Goal: Task Accomplishment & Management: Use online tool/utility

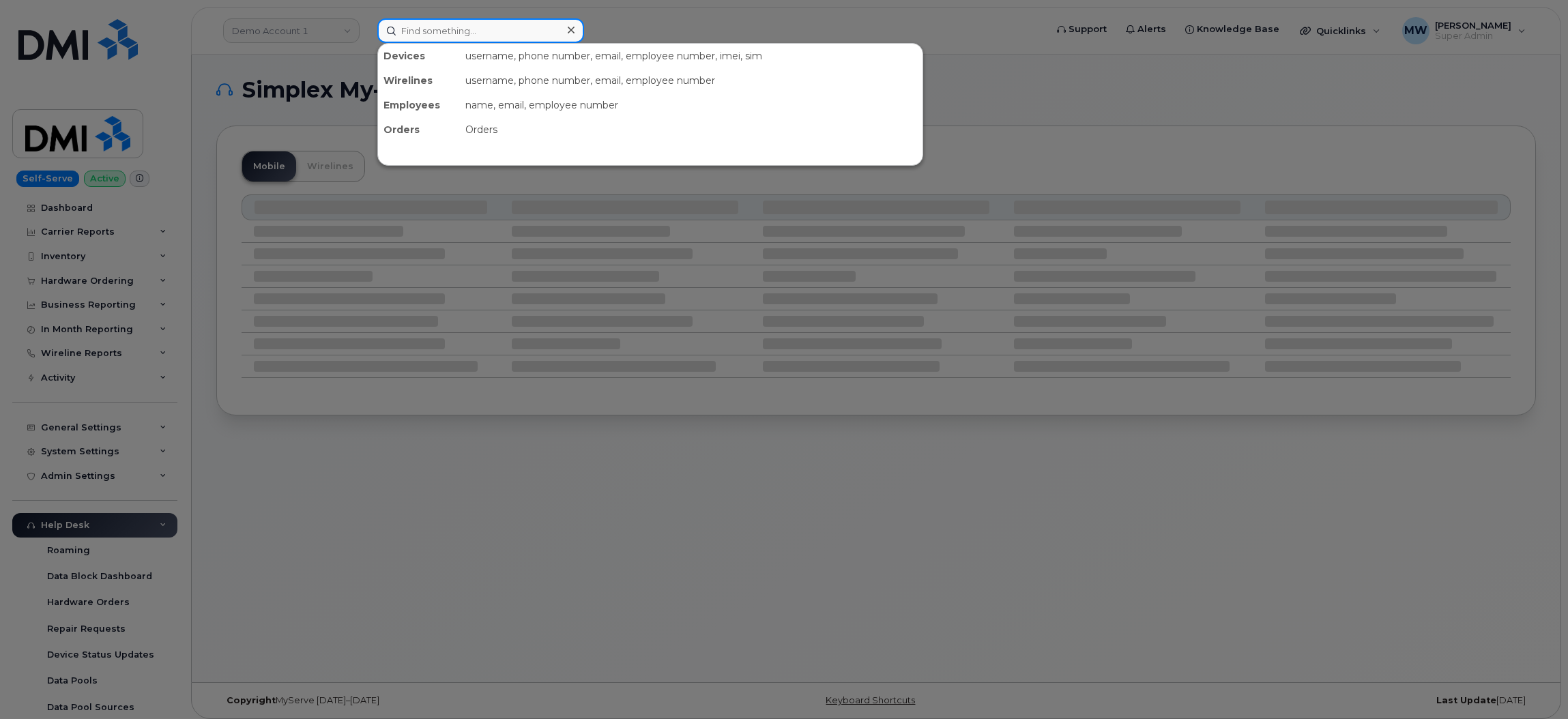
click at [488, 33] on input at bounding box center [480, 31] width 207 height 24
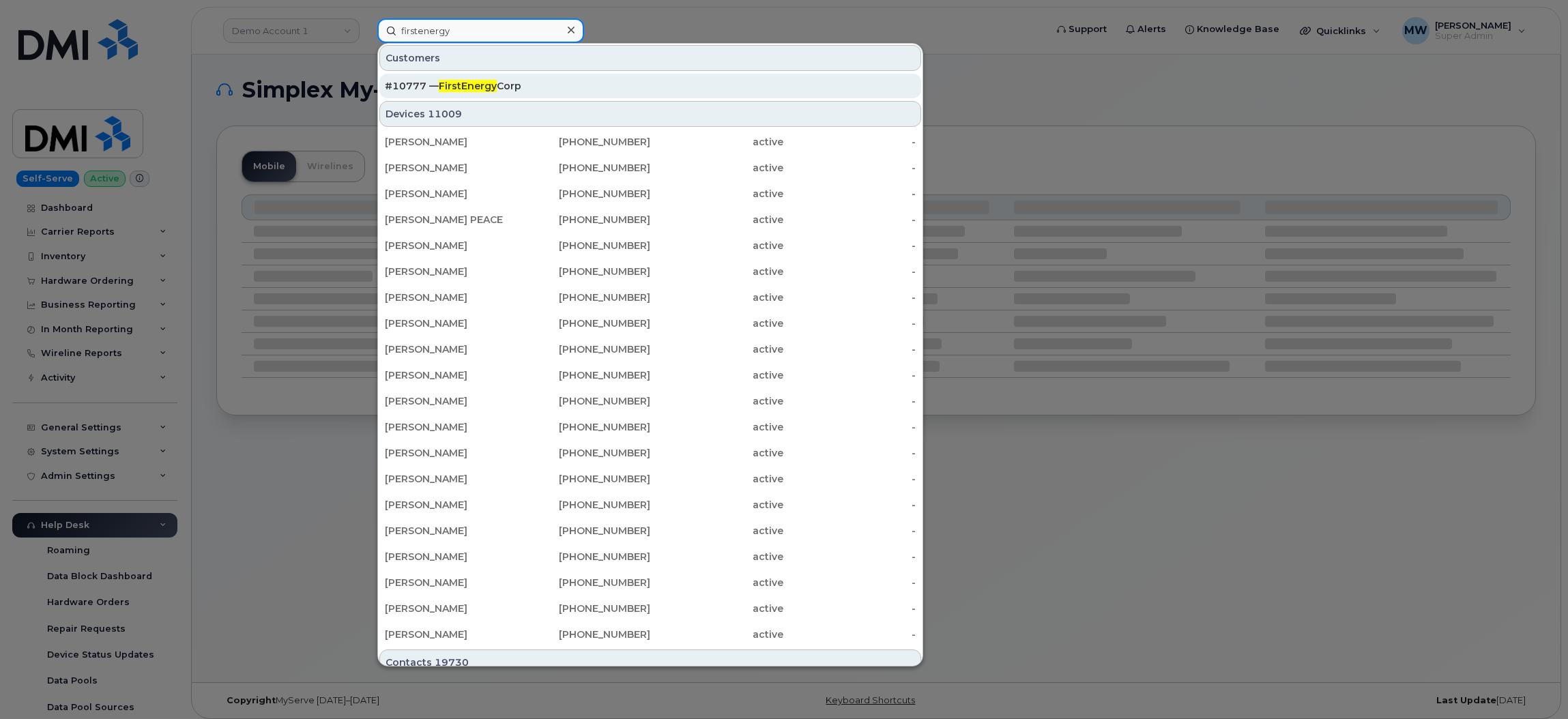
type input "firstenergy"
click at [628, 80] on div "#10777 — FirstEnergy Corp" at bounding box center [650, 86] width 531 height 14
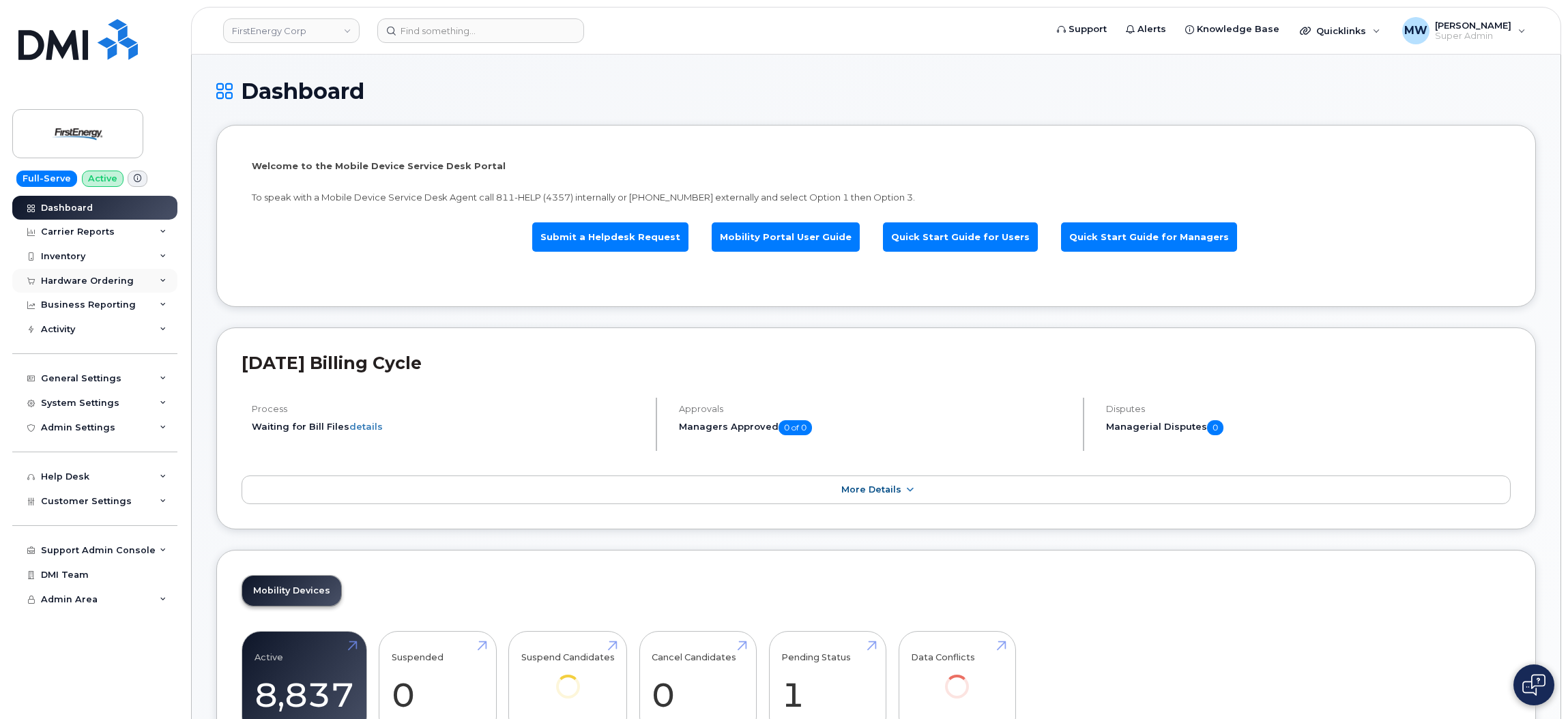
click at [72, 288] on div "Hardware Ordering" at bounding box center [94, 281] width 165 height 24
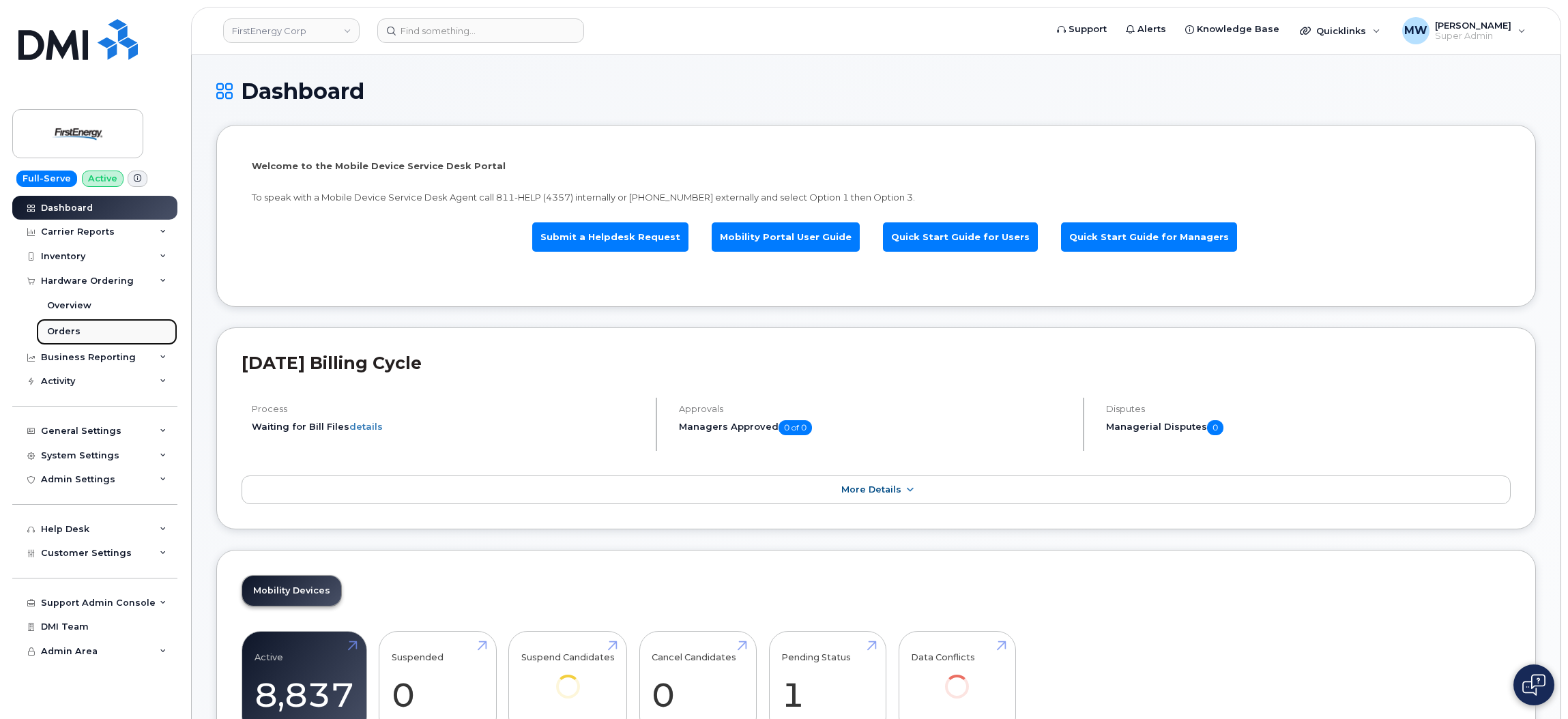
click at [101, 333] on link "Orders" at bounding box center [106, 332] width 141 height 26
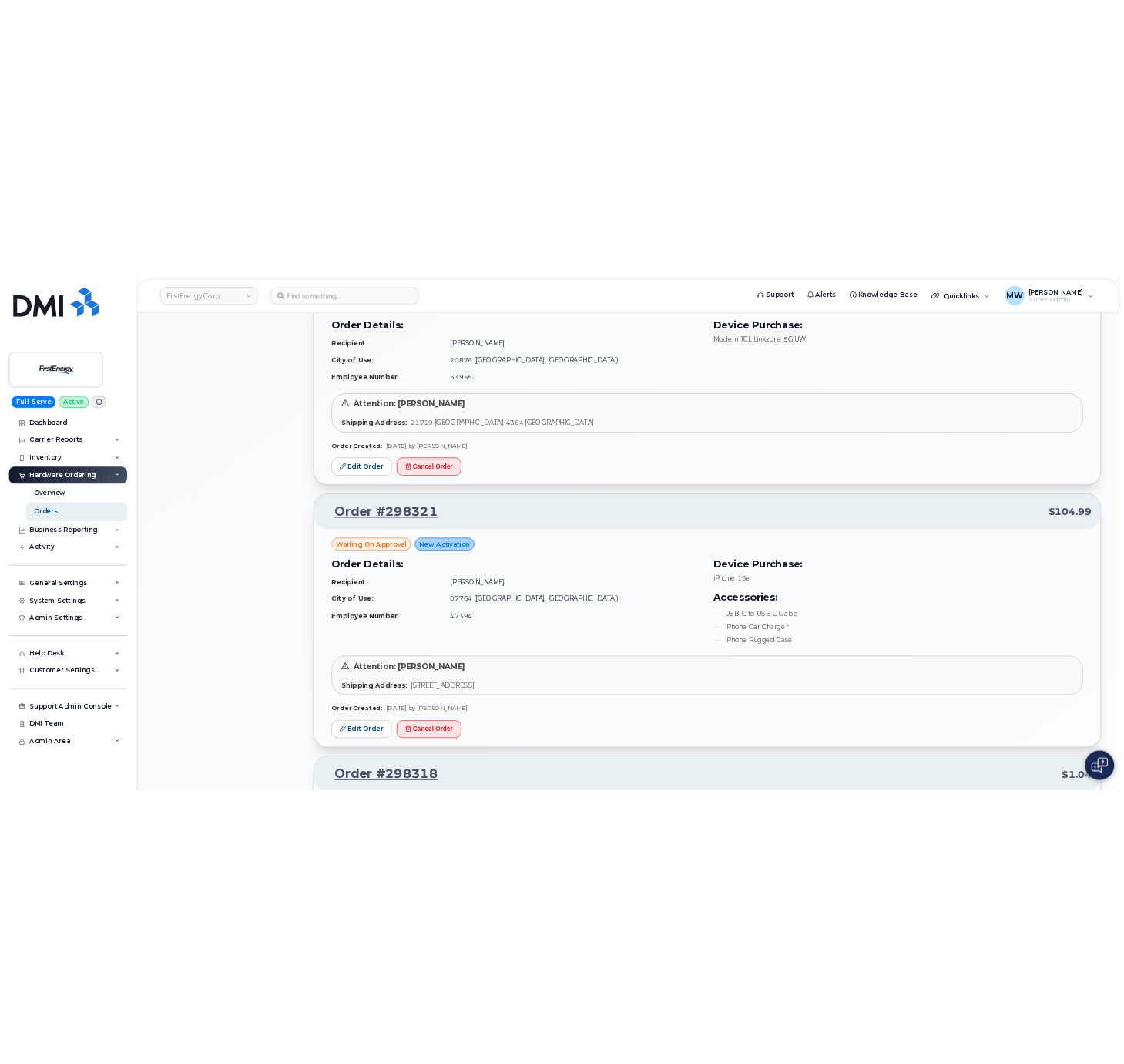
scroll to position [1617, 0]
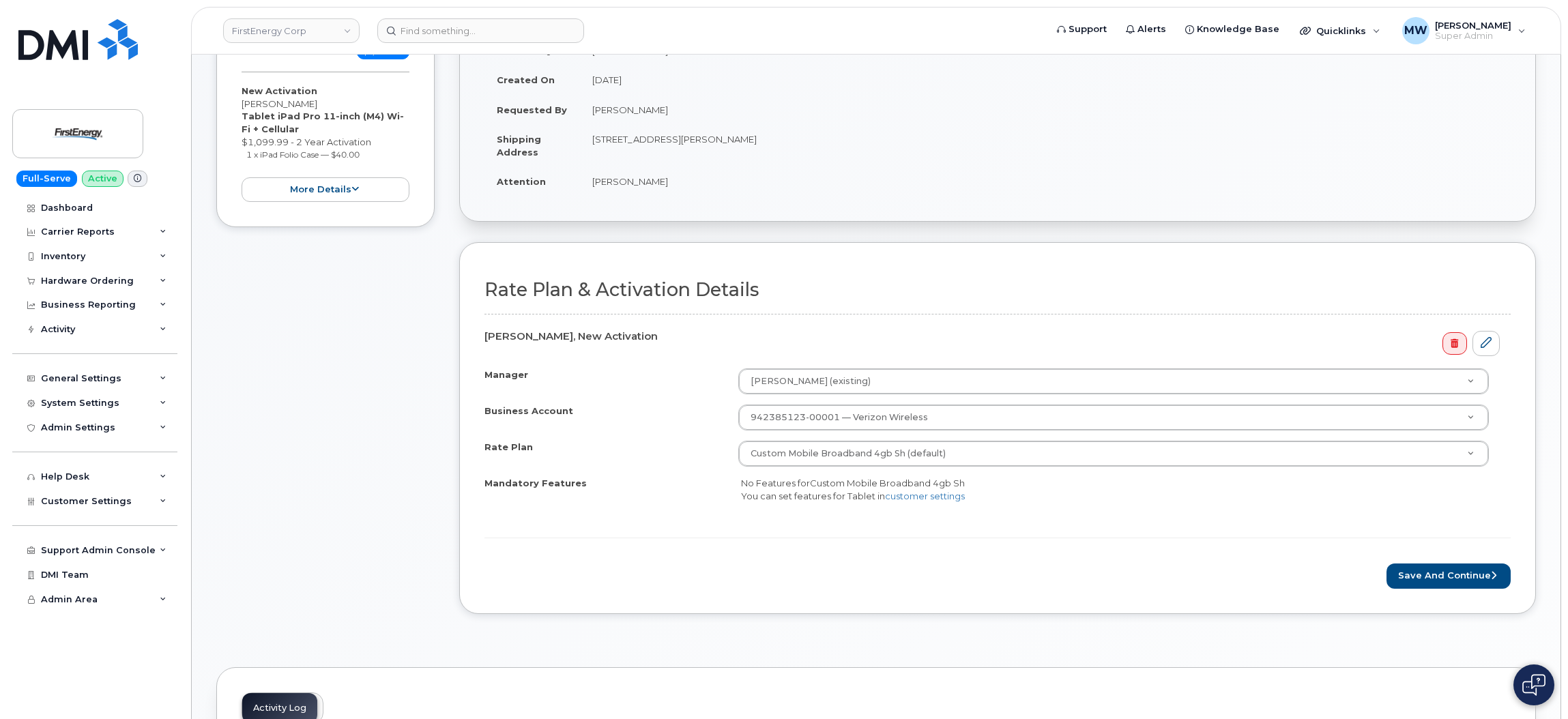
scroll to position [307, 0]
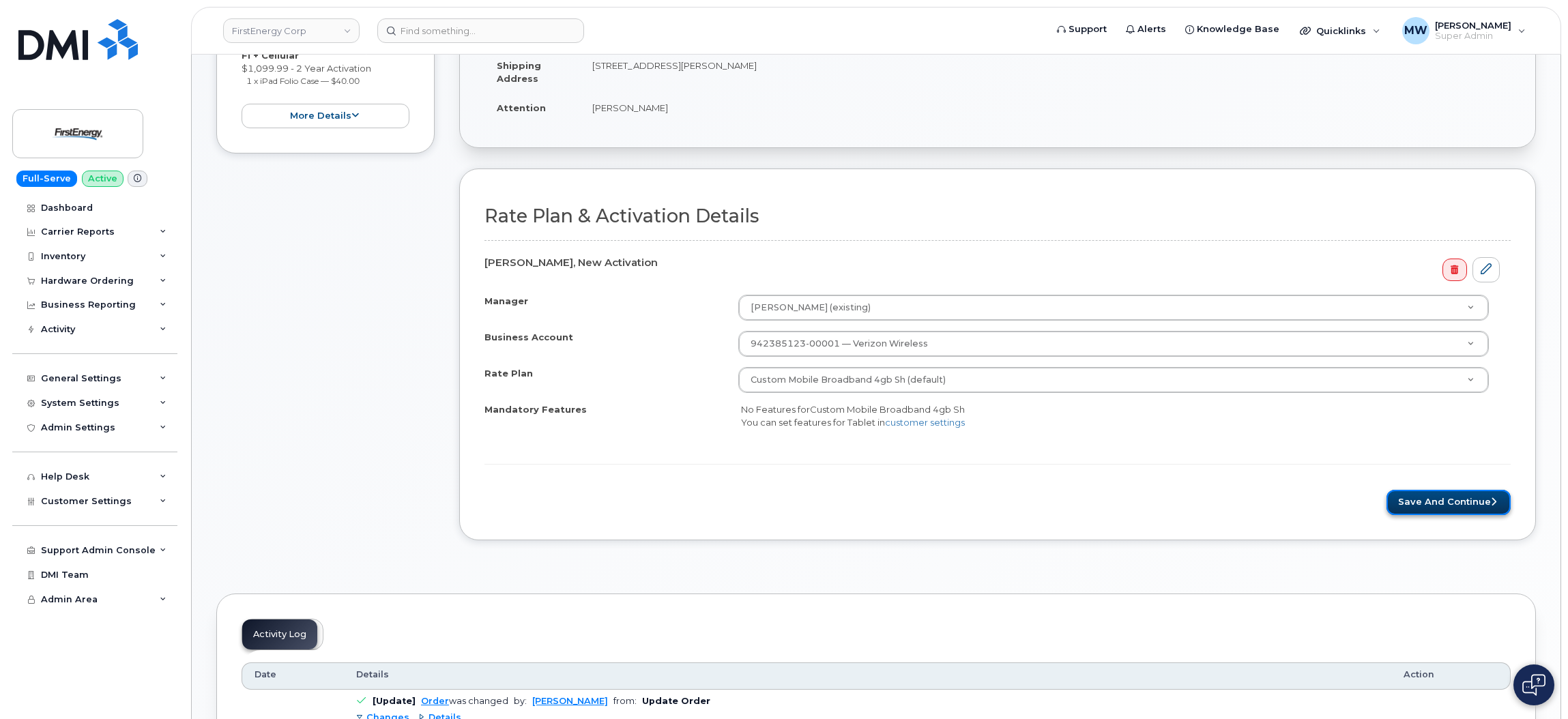
click at [1440, 507] on button "Save and Continue" at bounding box center [1449, 502] width 125 height 25
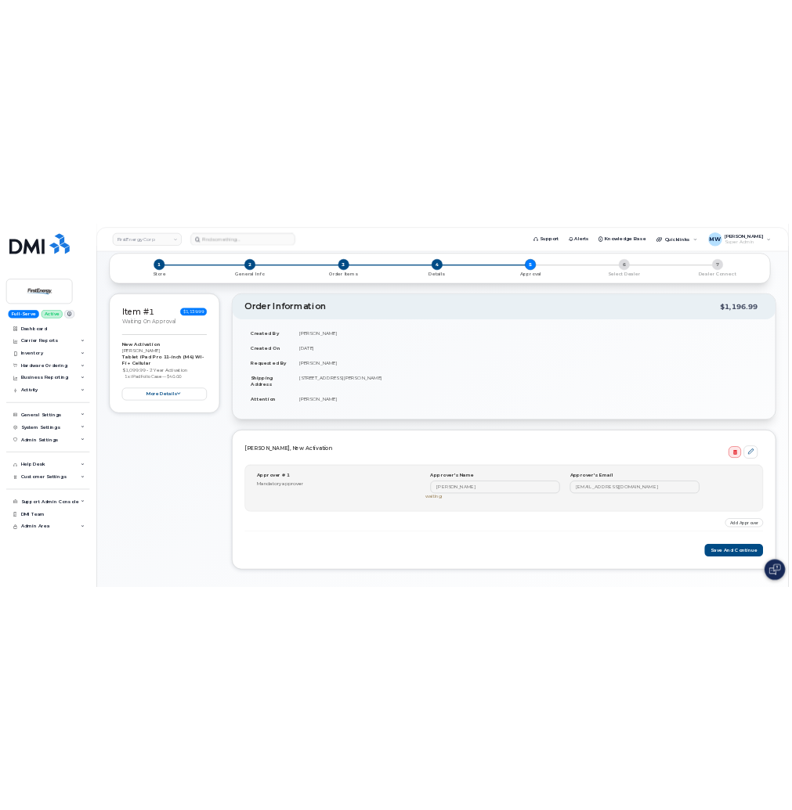
scroll to position [117, 0]
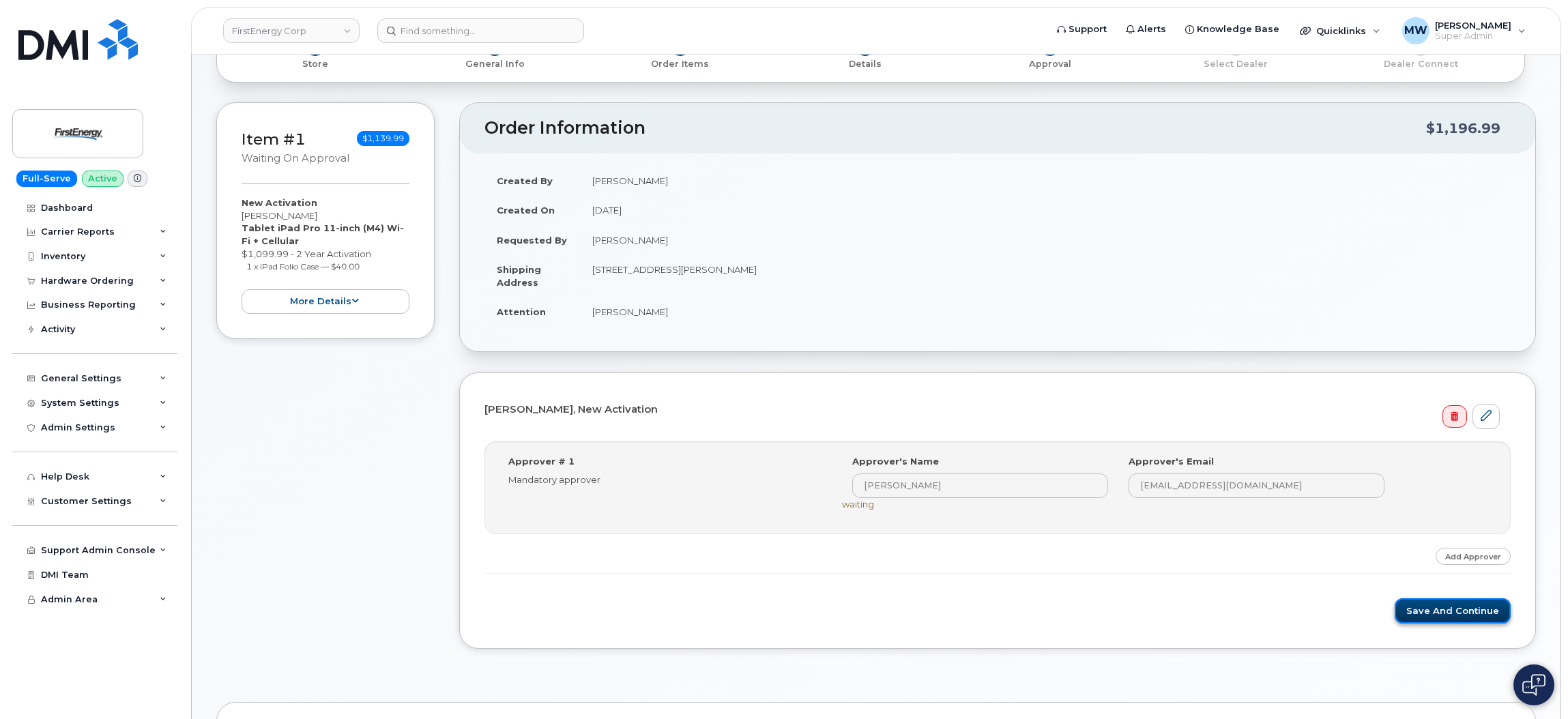
click at [1447, 616] on button "Save and Continue" at bounding box center [1452, 611] width 116 height 25
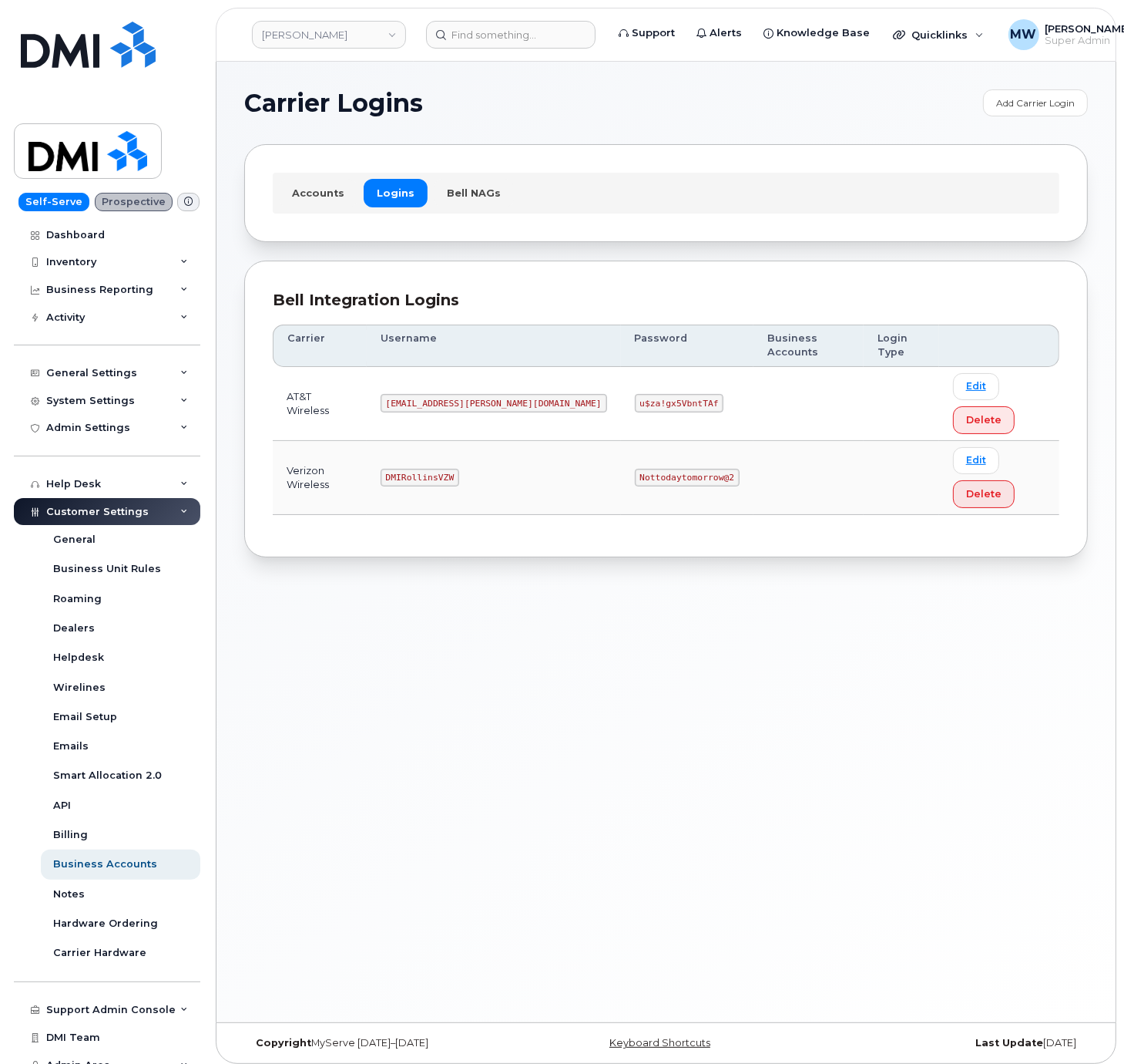
click at [496, 394] on code "[EMAIL_ADDRESS][PERSON_NAME][DOMAIN_NAME]" at bounding box center [494, 403] width 226 height 19
copy code "[EMAIL_ADDRESS][PERSON_NAME][DOMAIN_NAME]"
click at [635, 394] on code "u$za!gx5VbntTAf" at bounding box center [679, 403] width 90 height 19
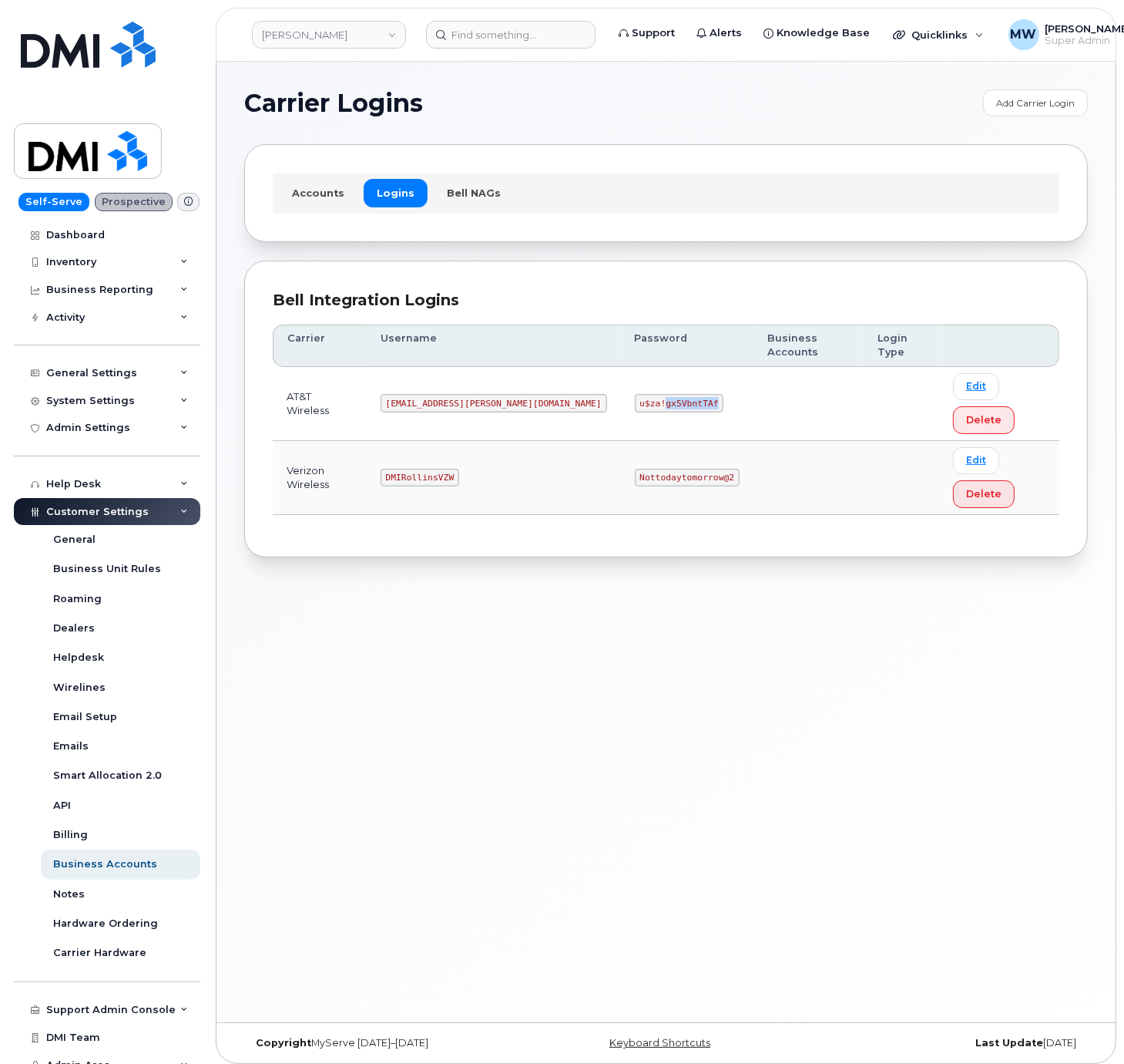
click at [635, 394] on code "u$za!gx5VbntTAf" at bounding box center [679, 403] width 90 height 19
copy code "u$za!gx5VbntTAf"
click at [447, 469] on code "DMIRollinsVZW" at bounding box center [420, 477] width 79 height 19
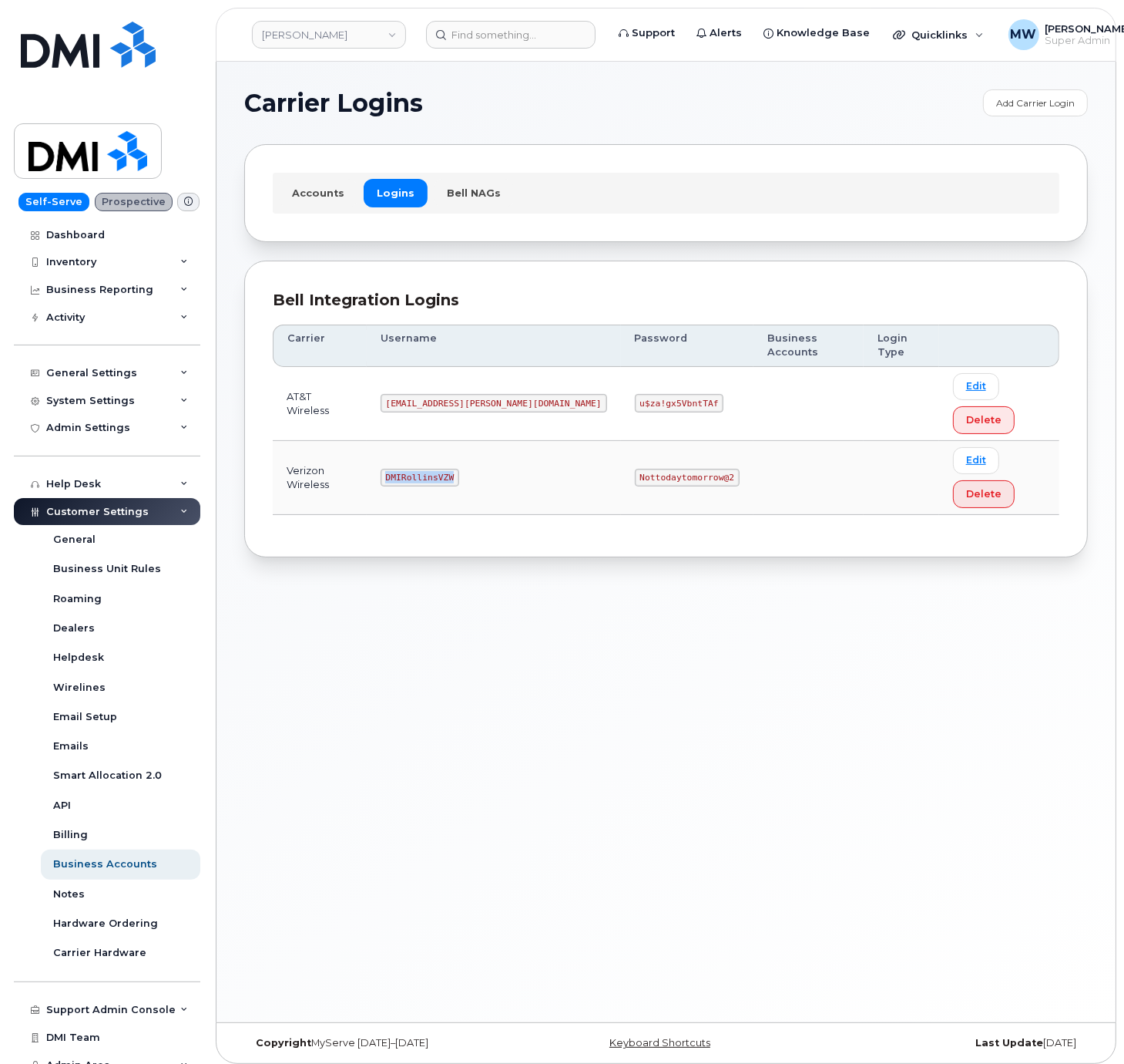
click at [447, 469] on code "DMIRollinsVZW" at bounding box center [420, 477] width 79 height 19
copy code "DMIRollinsVZW"
click at [635, 469] on code "Nottodaytomorrow@2" at bounding box center [687, 477] width 104 height 19
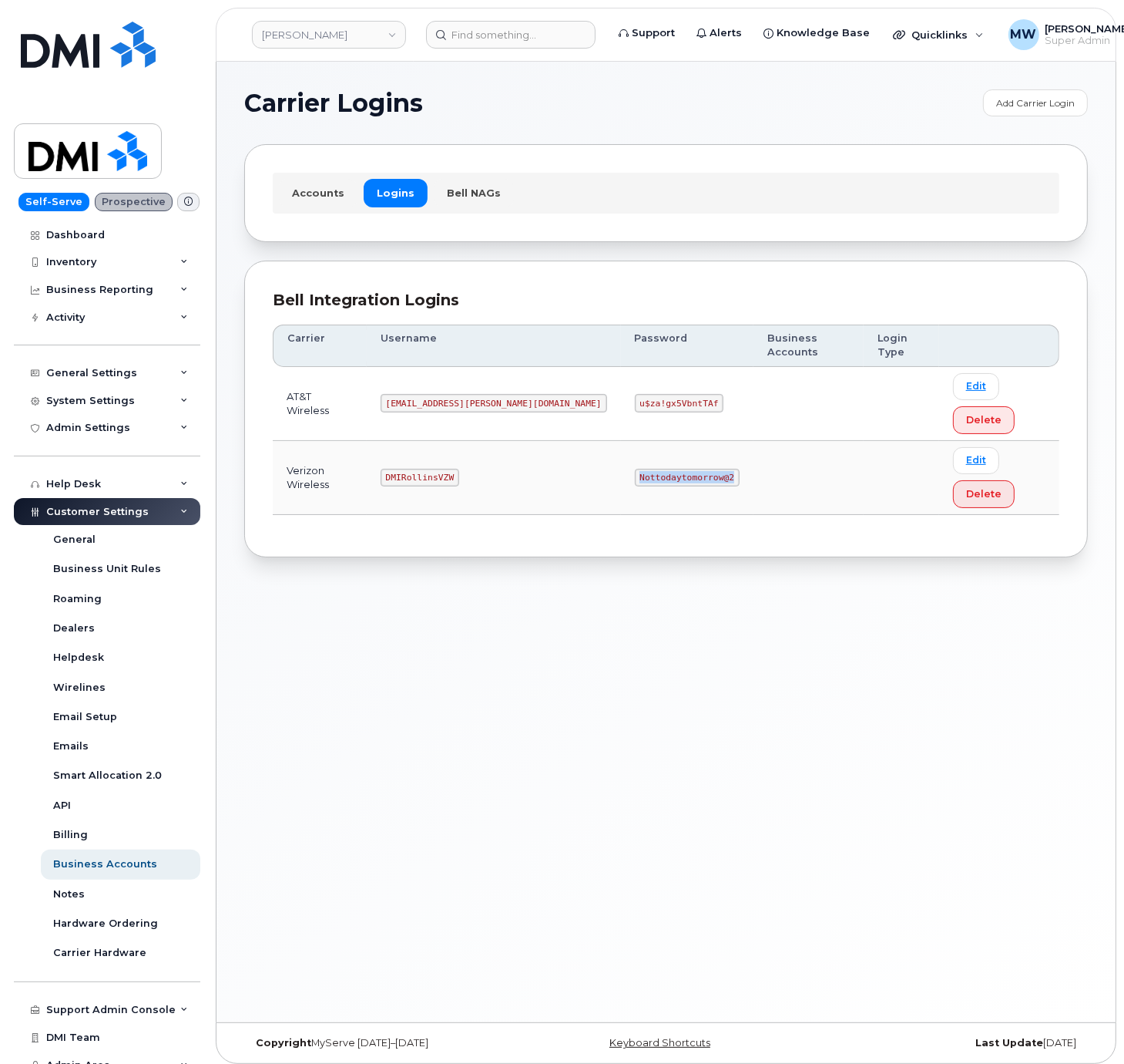
copy code "Nottodaytomorrow@2"
click at [447, 469] on code "DMIRollinsVZW" at bounding box center [420, 477] width 79 height 19
copy code "DMIRollinsVZW"
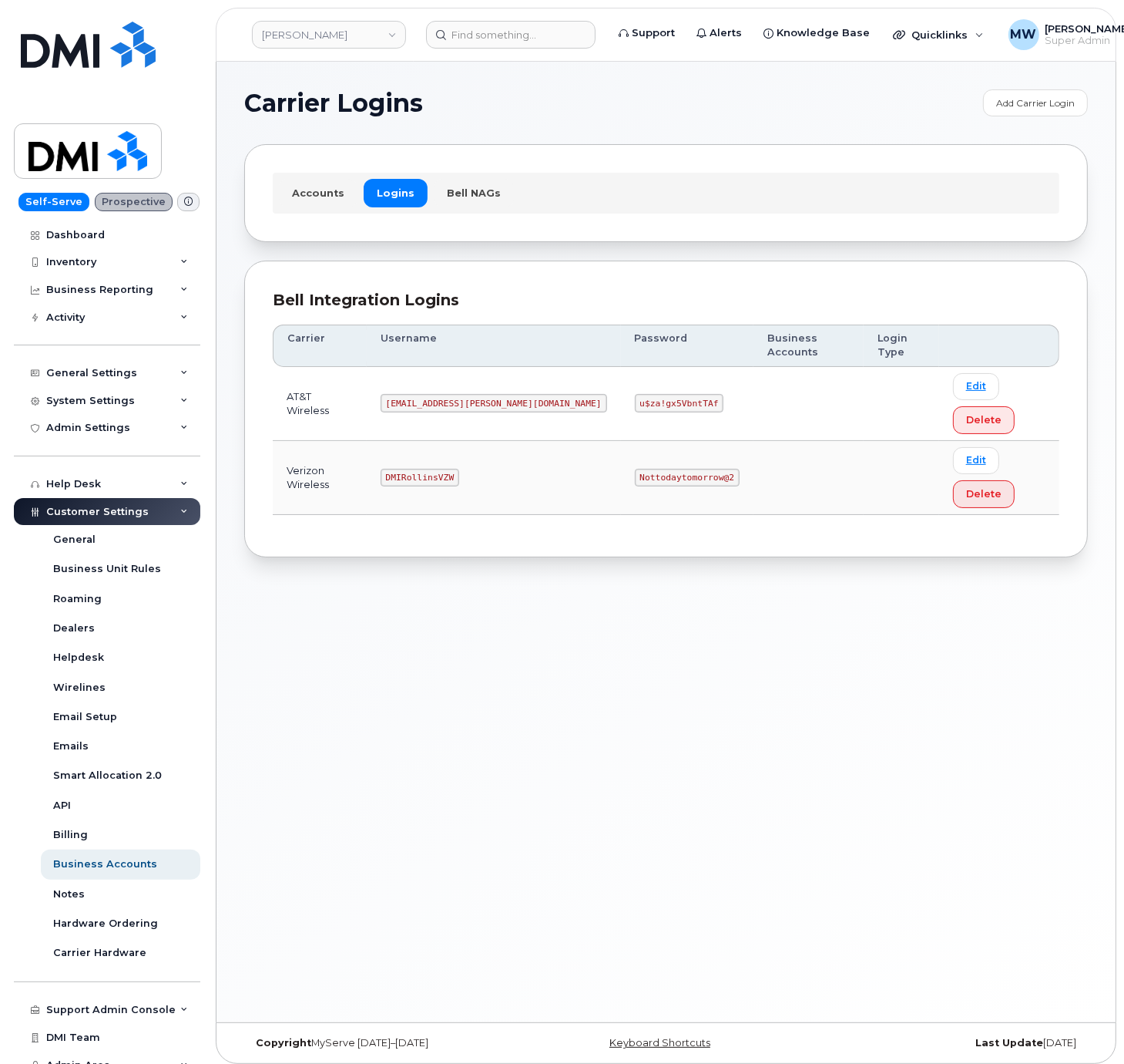
click at [635, 469] on code "Nottodaytomorrow@2" at bounding box center [687, 477] width 104 height 19
copy code "Nottodaytomorrow@2"
